Goal: Information Seeking & Learning: Learn about a topic

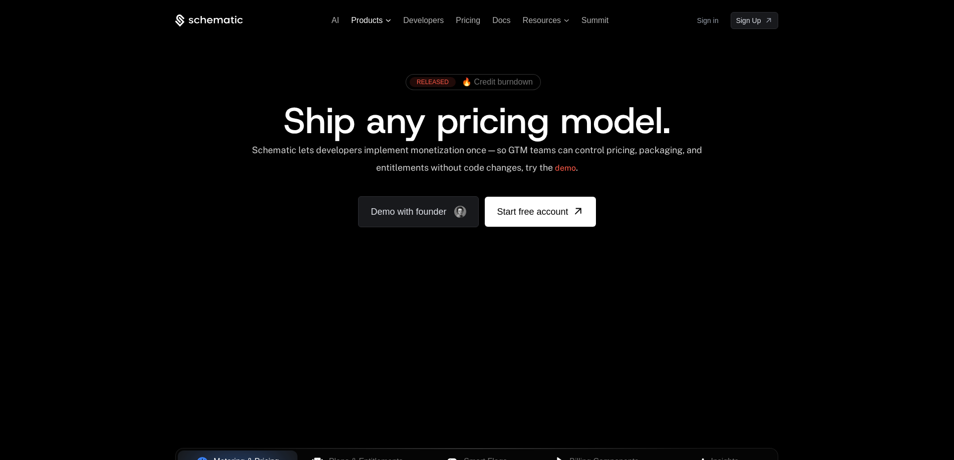
click at [385, 20] on span "Products" at bounding box center [371, 20] width 40 height 9
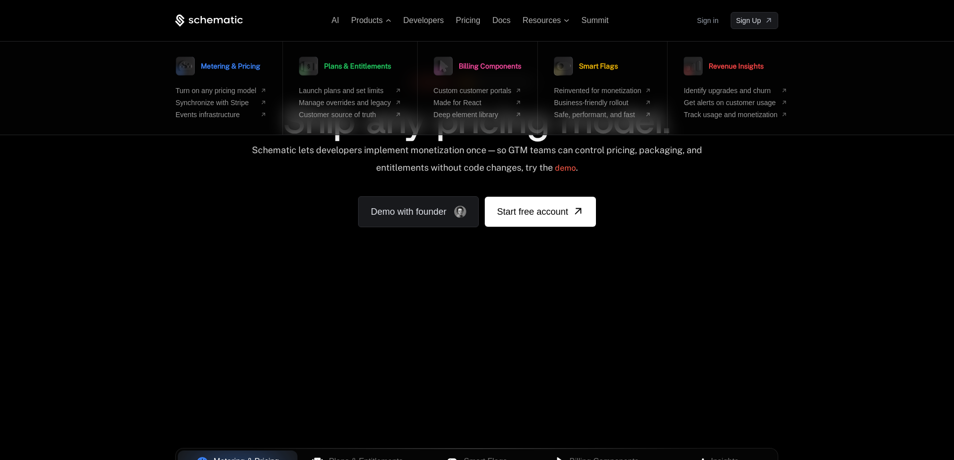
click at [777, 256] on div "RELEASED 🔥 Credit burndown Ship any pricing model. Schematic lets developers im…" at bounding box center [476, 148] width 651 height 238
click at [568, 19] on icon at bounding box center [567, 20] width 6 height 3
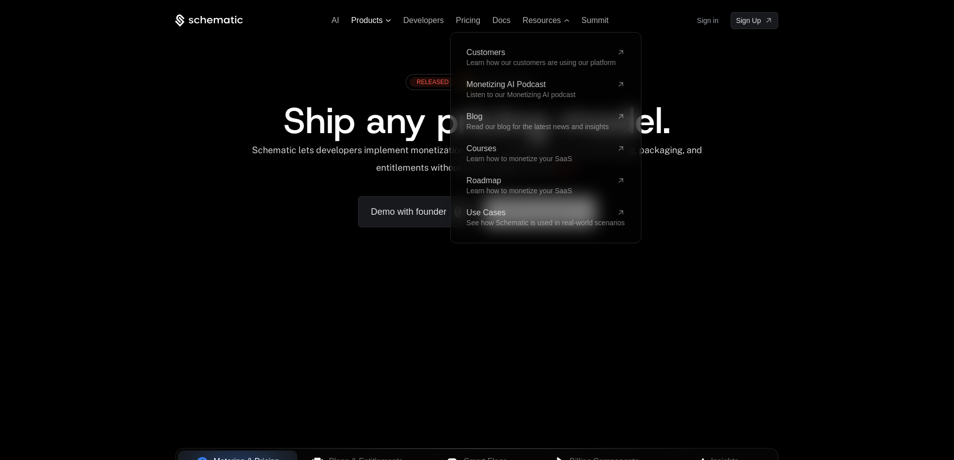
click at [387, 16] on span "Products" at bounding box center [371, 20] width 40 height 9
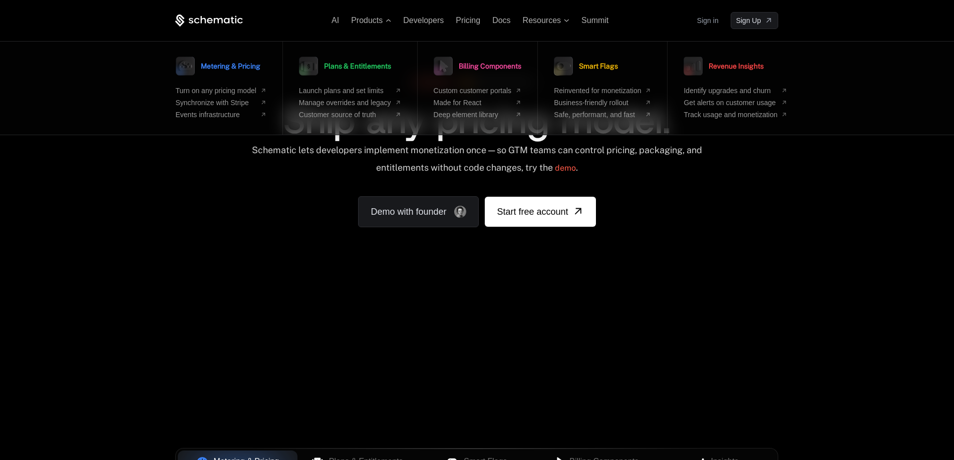
click at [755, 260] on div "AI Products Metering & Pricing Turn on any pricing model Synchronize with Strip…" at bounding box center [477, 149] width 954 height 299
drag, startPoint x: 724, startPoint y: 317, endPoint x: 668, endPoint y: 123, distance: 202.4
click at [727, 293] on div "AI Products Metering & Pricing Turn on any pricing model Synchronize with Strip…" at bounding box center [477, 357] width 954 height 715
